Goal: Find specific page/section: Find specific page/section

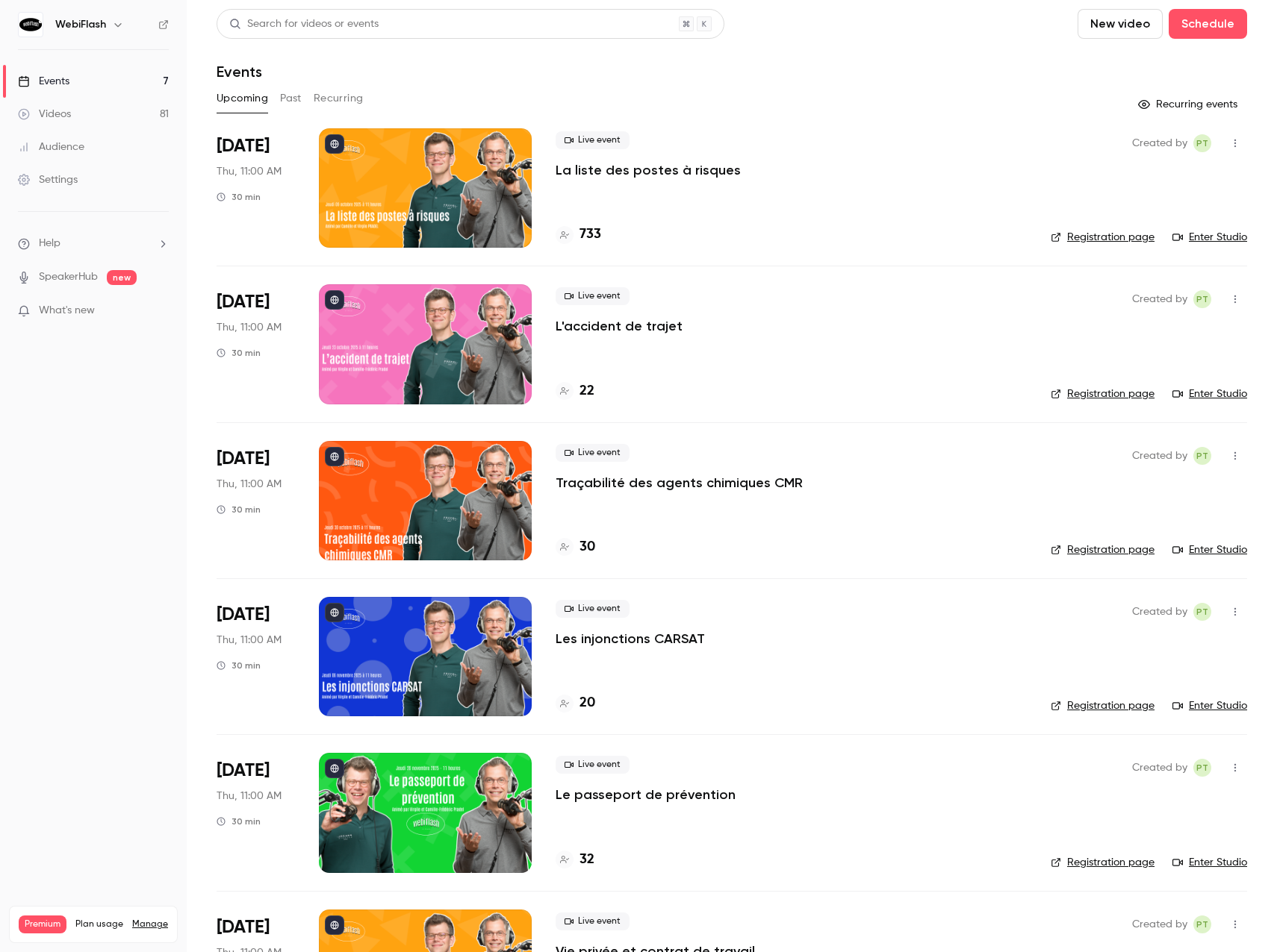
click at [44, 153] on div "Audience" at bounding box center [51, 146] width 67 height 15
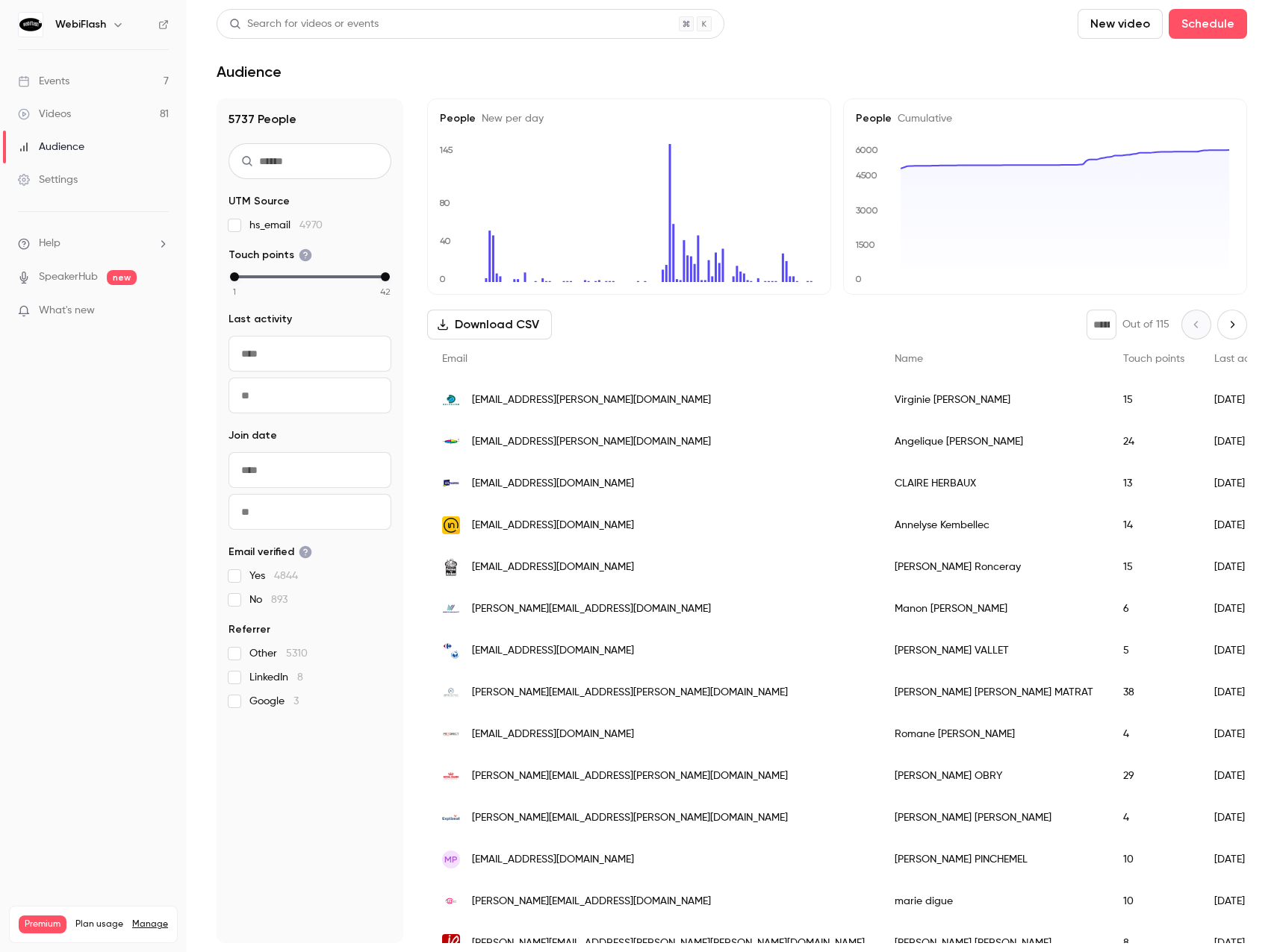
click at [285, 153] on input "text" at bounding box center [309, 161] width 162 height 35
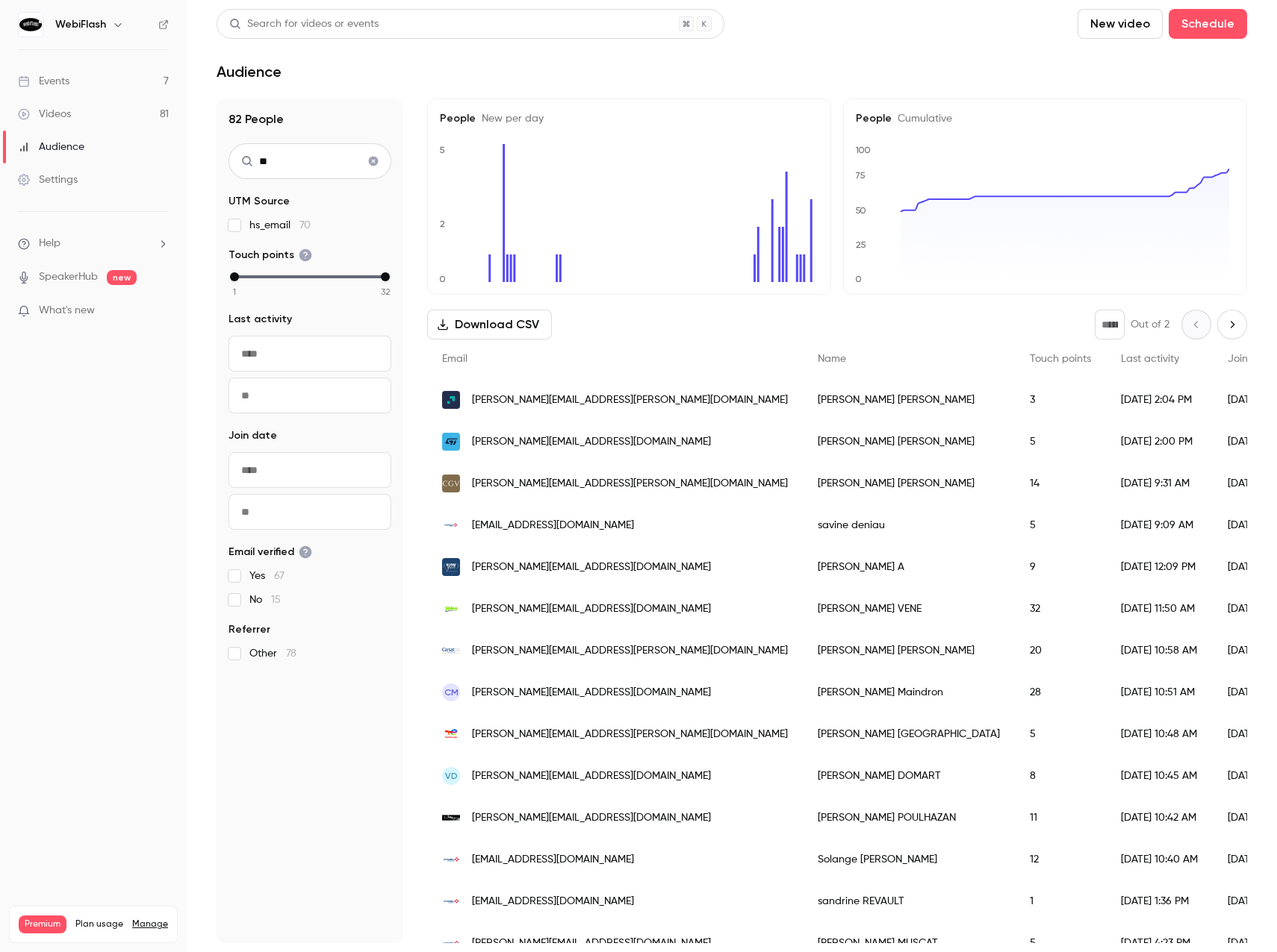
type input "*"
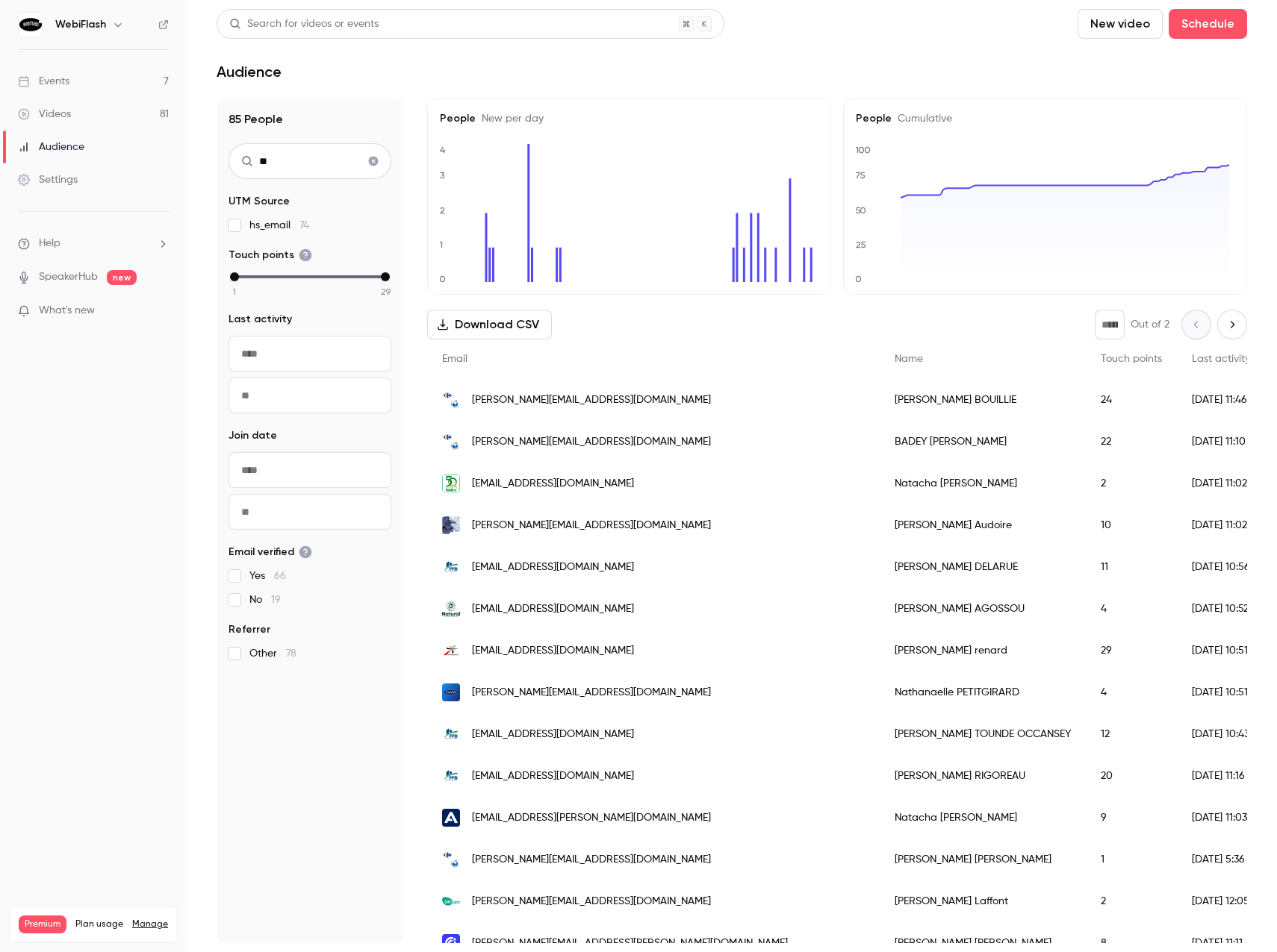
type input "*"
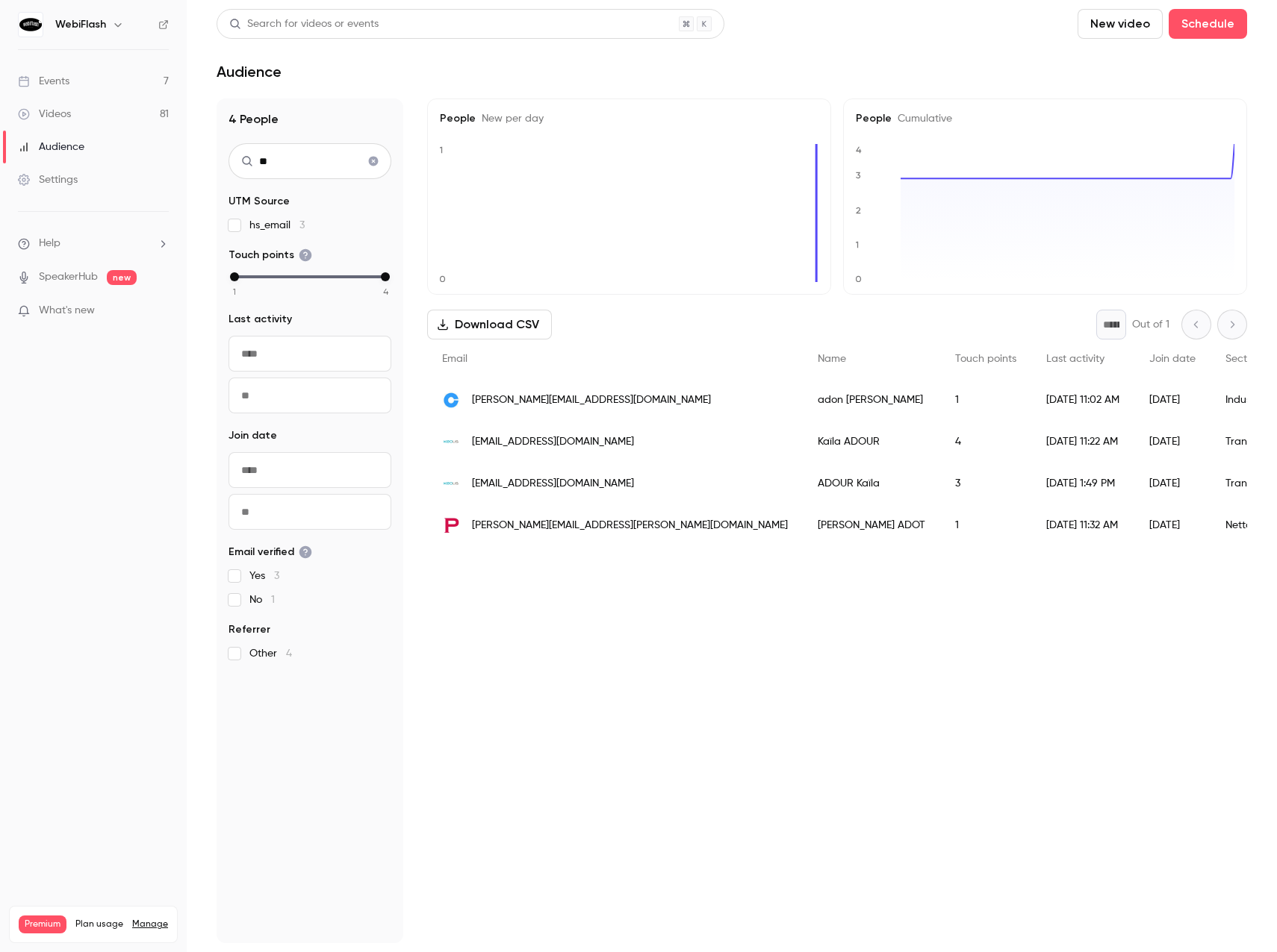
type input "*"
